Goal: Check status: Check status

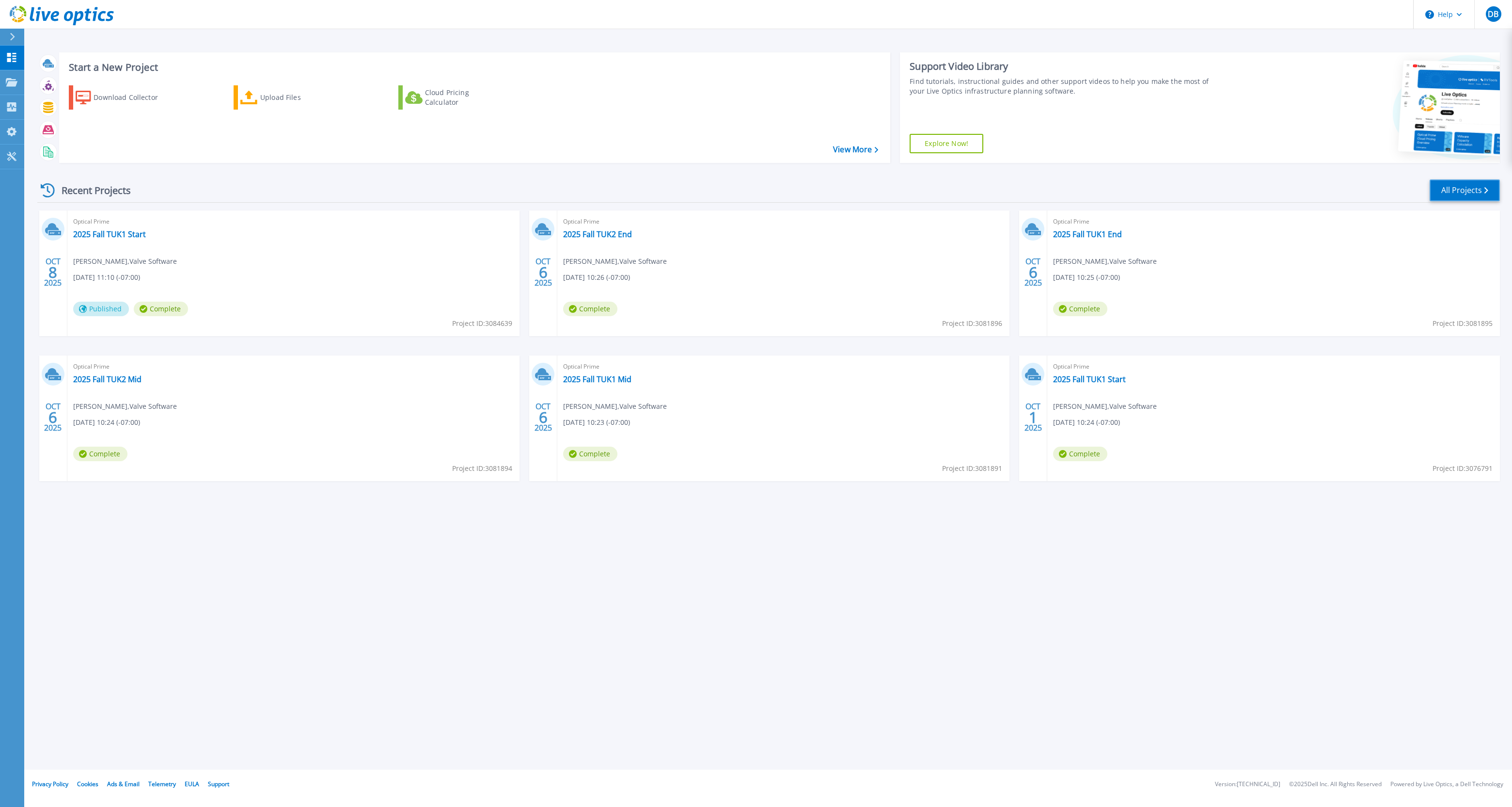
click at [1450, 187] on link "All Projects" at bounding box center [1464, 190] width 70 height 22
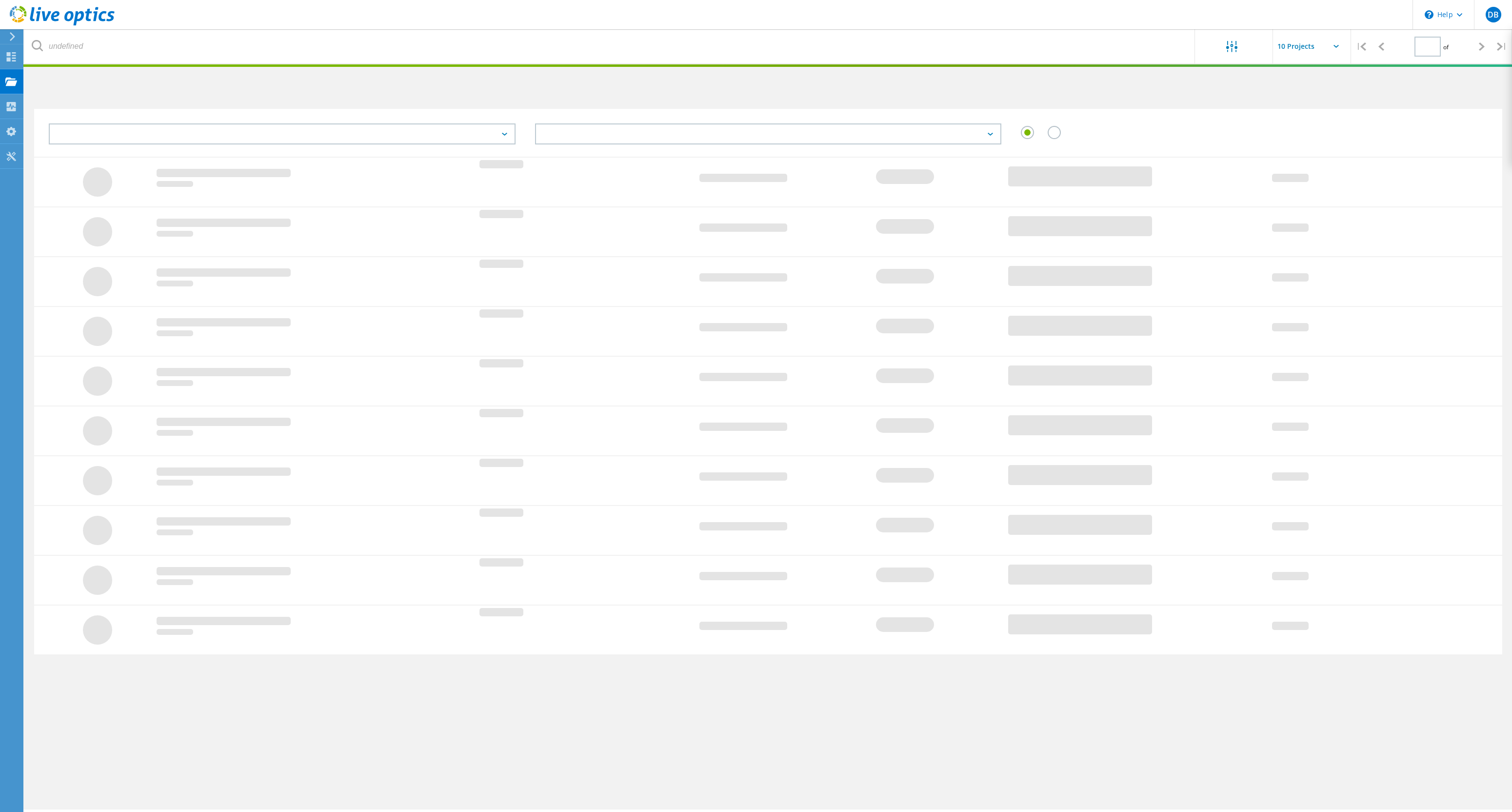
type input "1"
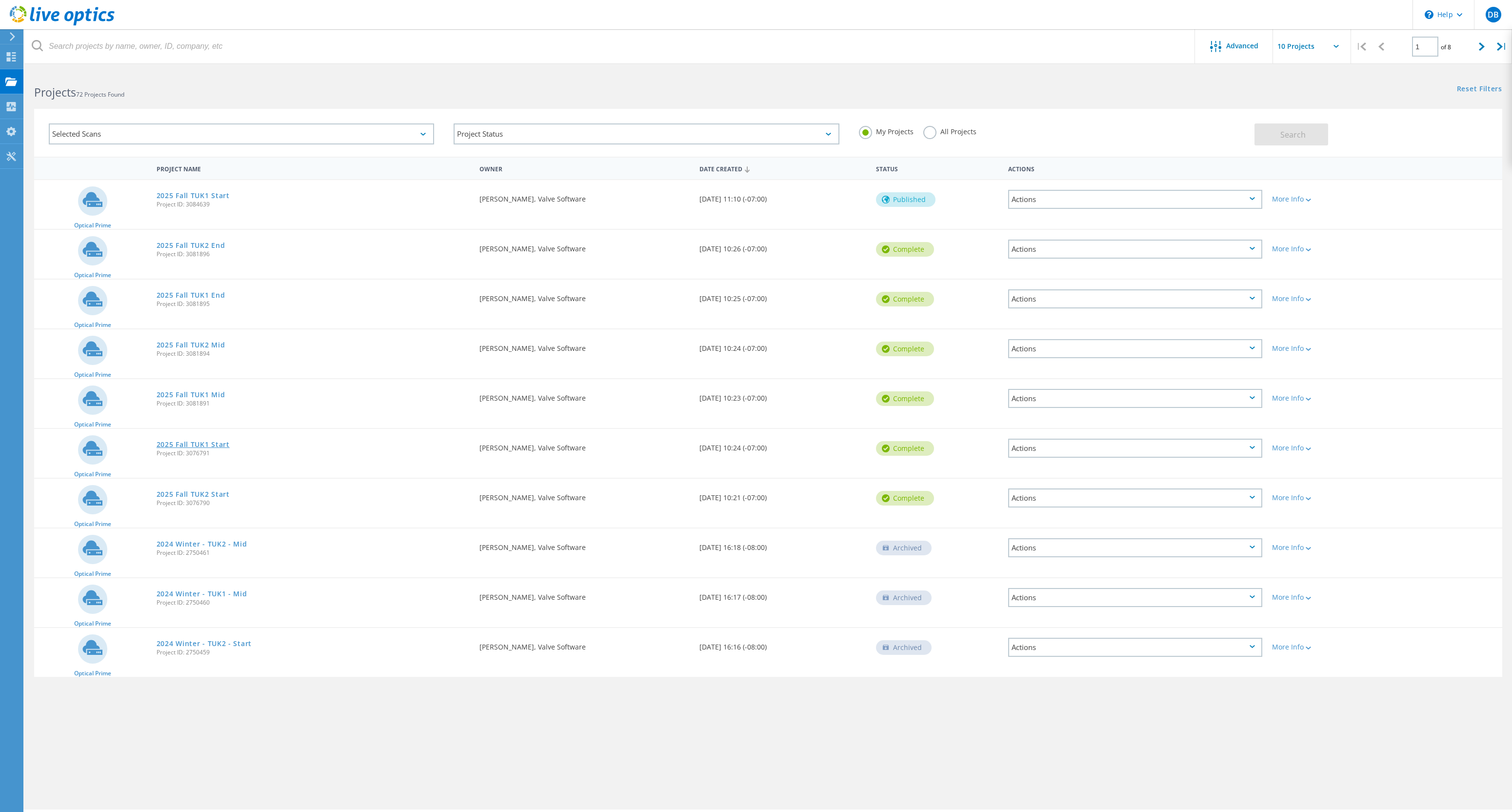
click at [182, 441] on link "2025 Fall TUK1 Start" at bounding box center [193, 444] width 73 height 7
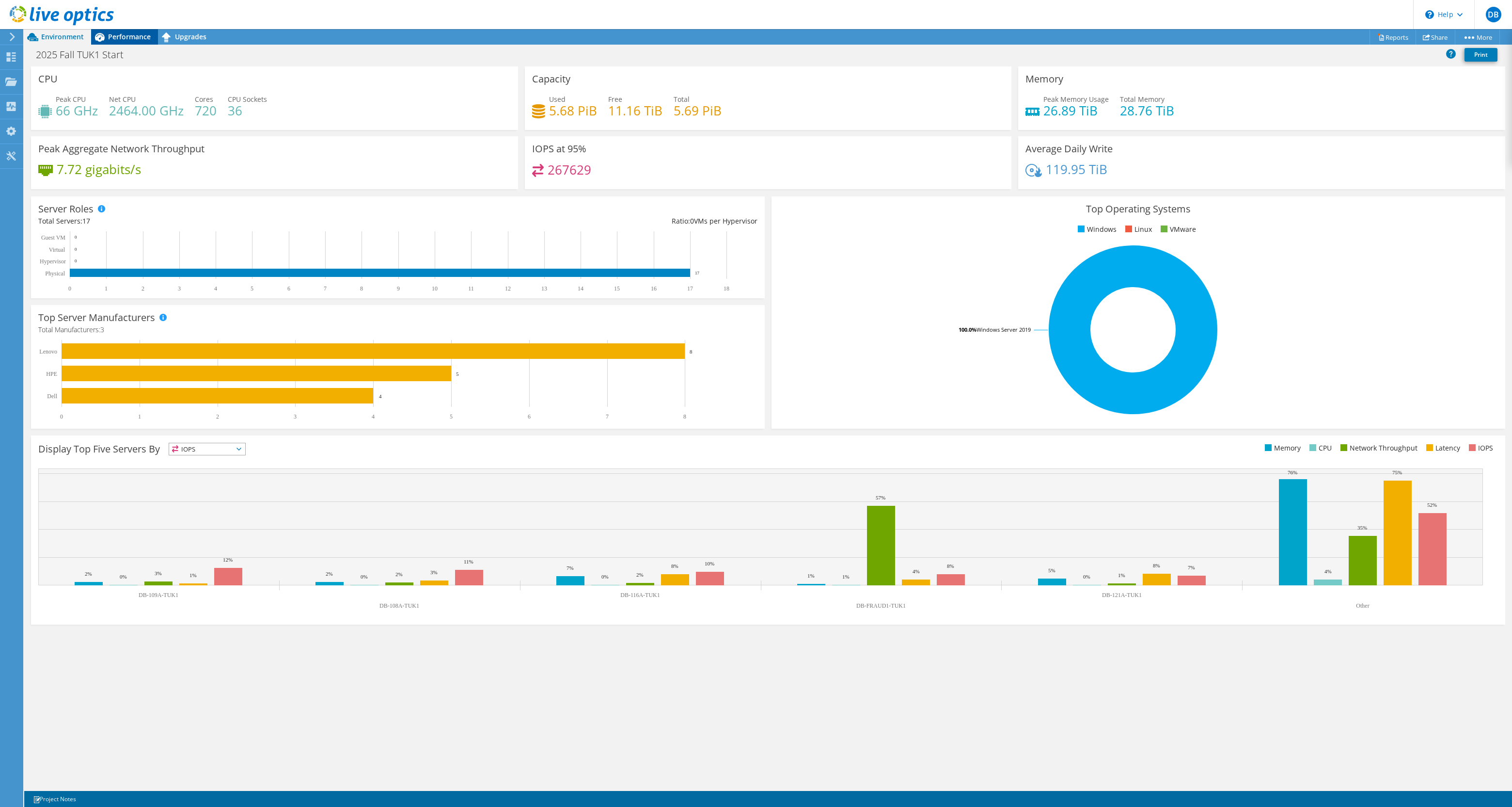
click at [119, 36] on span "Performance" at bounding box center [129, 37] width 43 height 10
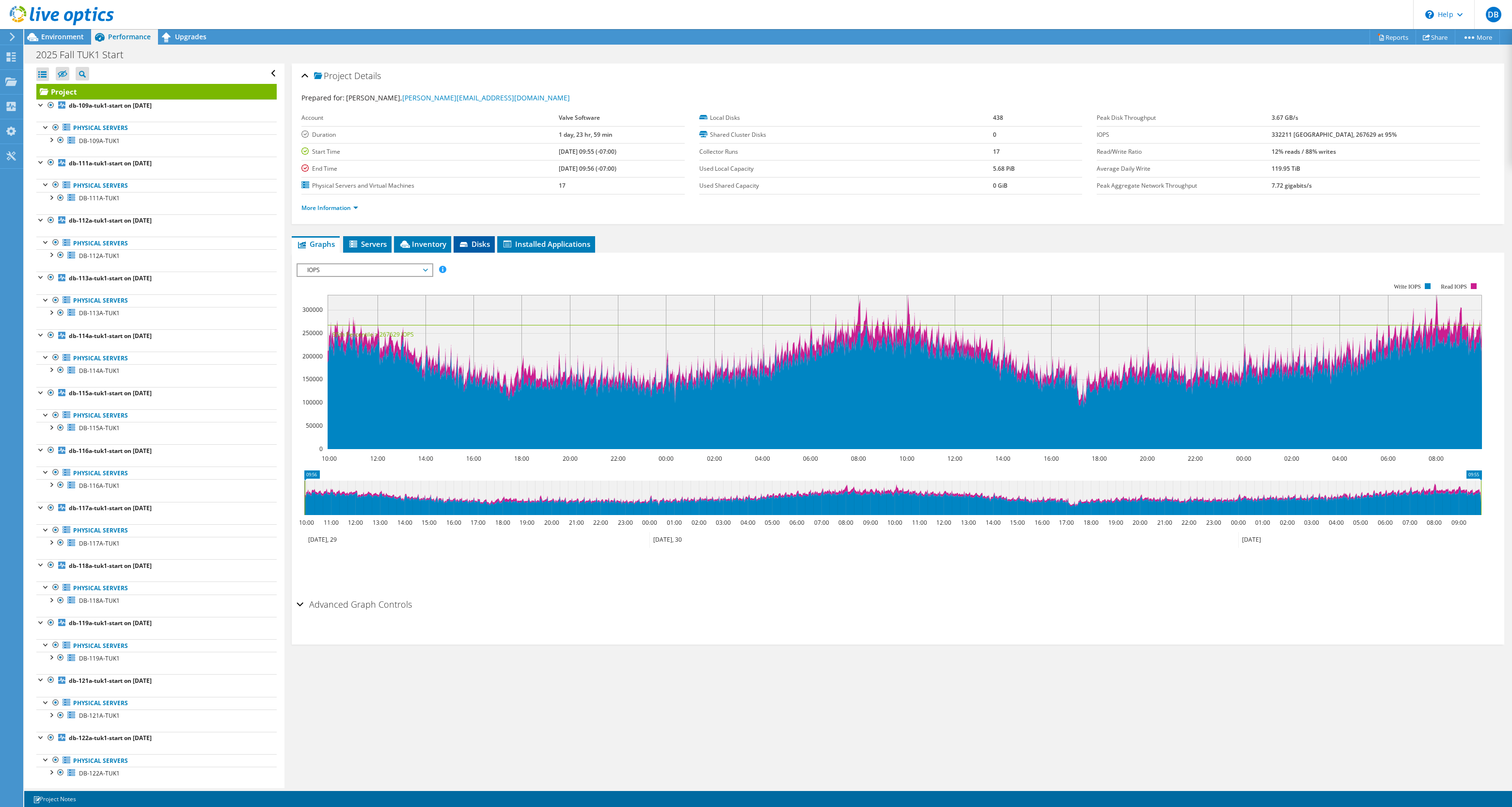
click at [472, 245] on span "Disks" at bounding box center [474, 244] width 31 height 10
